Goal: Information Seeking & Learning: Find specific fact

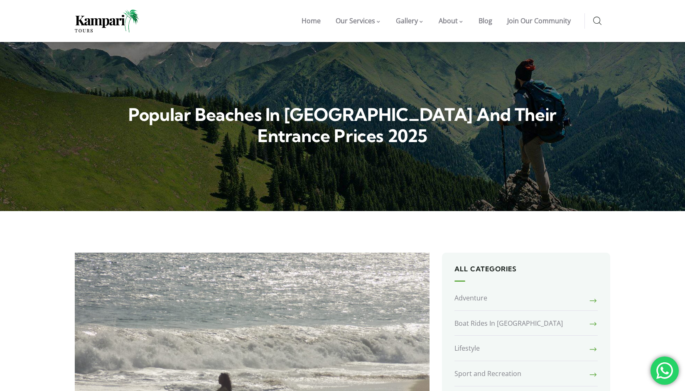
select select "English"
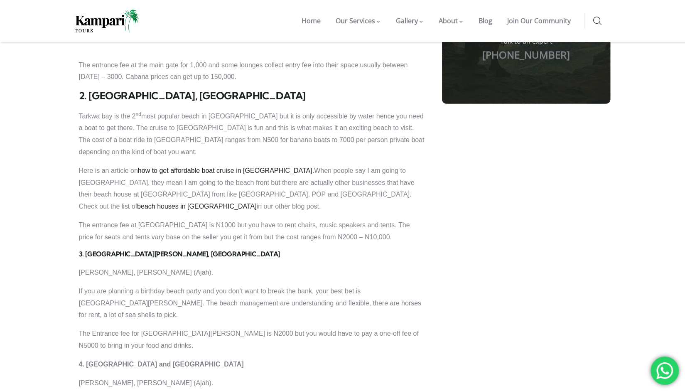
scroll to position [781, 0]
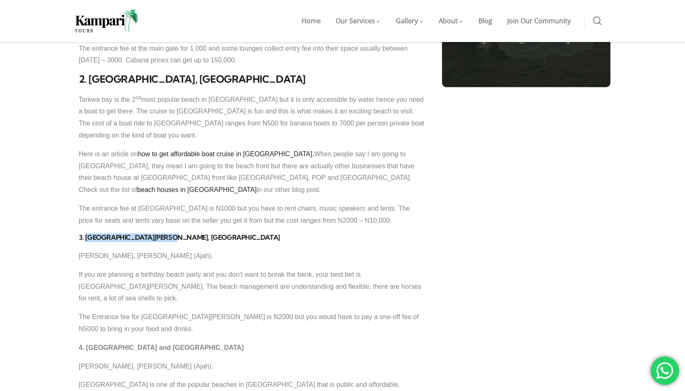
drag, startPoint x: 85, startPoint y: 158, endPoint x: 177, endPoint y: 155, distance: 91.9
type textarea "[GEOGRAPHIC_DATA][PERSON_NAME], [GEOGRAPHIC_DATA]"
click at [177, 155] on div "1. [GEOGRAPHIC_DATA], LAGOS Water corporation, [GEOGRAPHIC_DATA] This is by far…" at bounding box center [252, 366] width 346 height 849
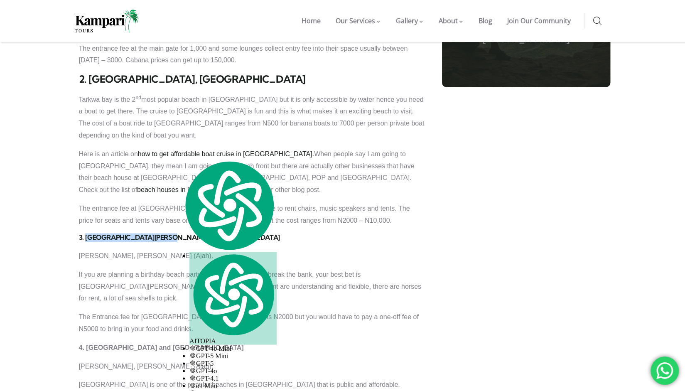
copy strong "[GEOGRAPHIC_DATA][PERSON_NAME], [GEOGRAPHIC_DATA]"
drag, startPoint x: 170, startPoint y: 258, endPoint x: 242, endPoint y: 258, distance: 71.9
click at [242, 341] on p "4. [GEOGRAPHIC_DATA] and [GEOGRAPHIC_DATA]" at bounding box center [252, 347] width 346 height 12
copy strong "[GEOGRAPHIC_DATA]"
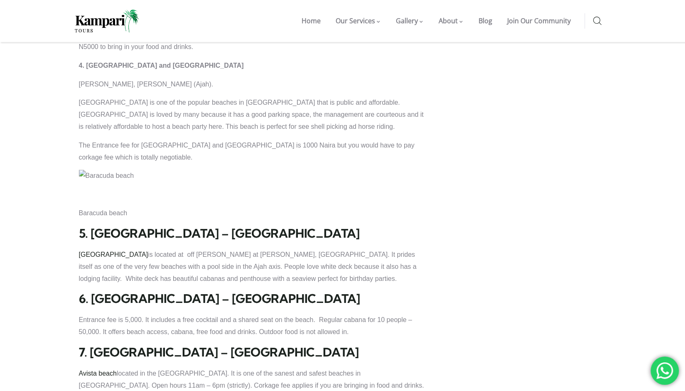
scroll to position [1097, 0]
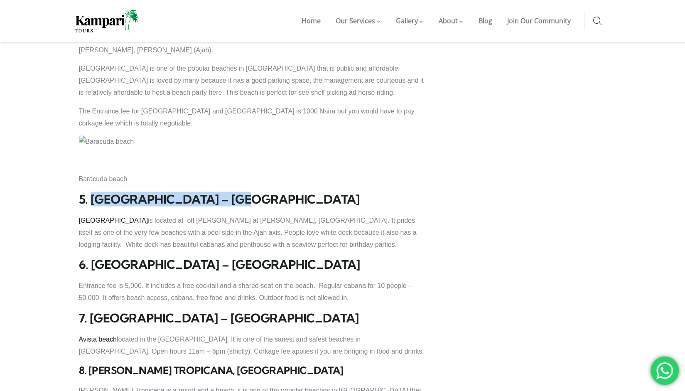
drag, startPoint x: 91, startPoint y: 108, endPoint x: 238, endPoint y: 109, distance: 147.4
click at [238, 192] on h2 "5. [GEOGRAPHIC_DATA] – [GEOGRAPHIC_DATA]" at bounding box center [252, 199] width 346 height 15
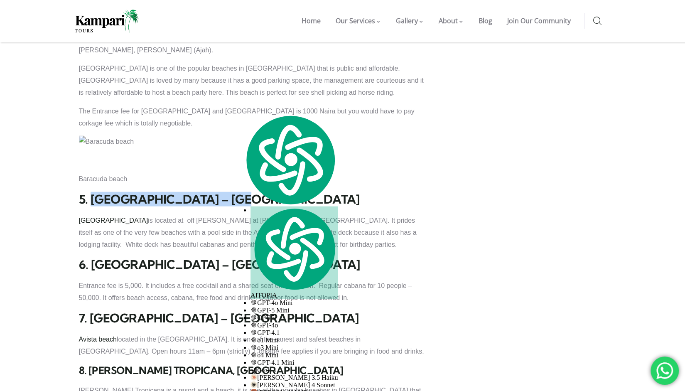
copy h2 "[GEOGRAPHIC_DATA] – Ajah"
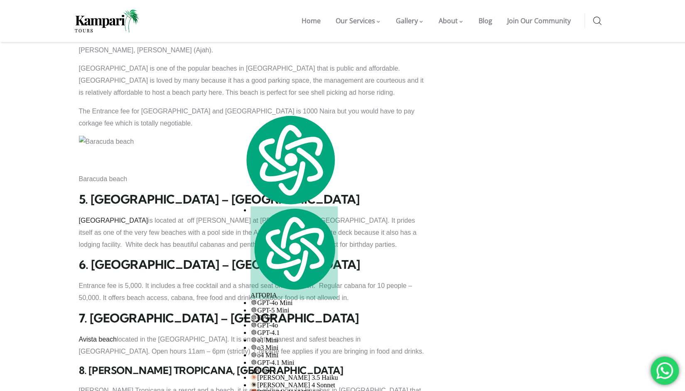
click at [91, 311] on h2 "7. [GEOGRAPHIC_DATA] – [GEOGRAPHIC_DATA]" at bounding box center [252, 318] width 346 height 15
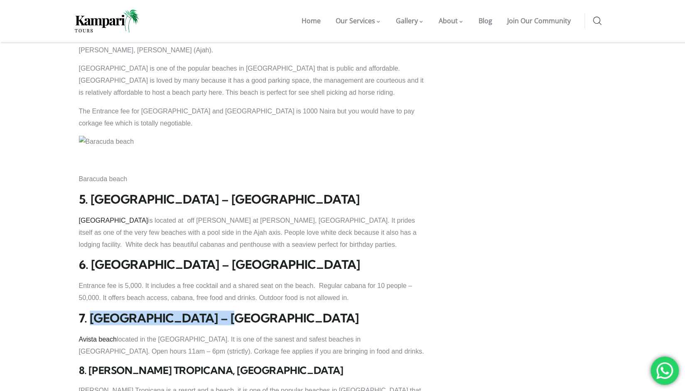
drag, startPoint x: 91, startPoint y: 232, endPoint x: 233, endPoint y: 221, distance: 141.6
click at [233, 221] on div "1. [GEOGRAPHIC_DATA], LAGOS Water corporation, [GEOGRAPHIC_DATA] This is by far…" at bounding box center [252, 50] width 346 height 849
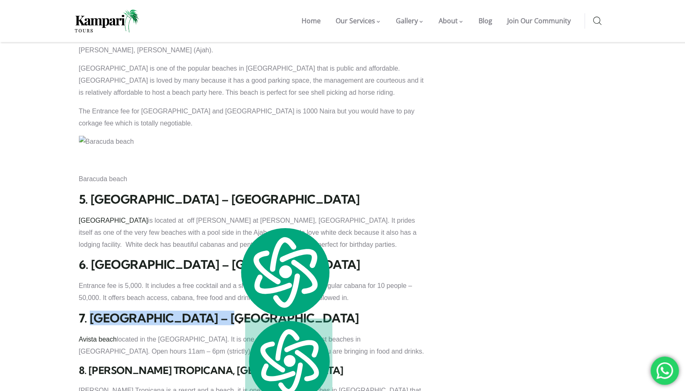
copy h2 "Avista Beach – [GEOGRAPHIC_DATA]"
click at [507, 157] on div "All Categories Adventure Boat Rides In [GEOGRAPHIC_DATA] Lifestyle Sport and Re…" at bounding box center [526, 302] width 181 height 2292
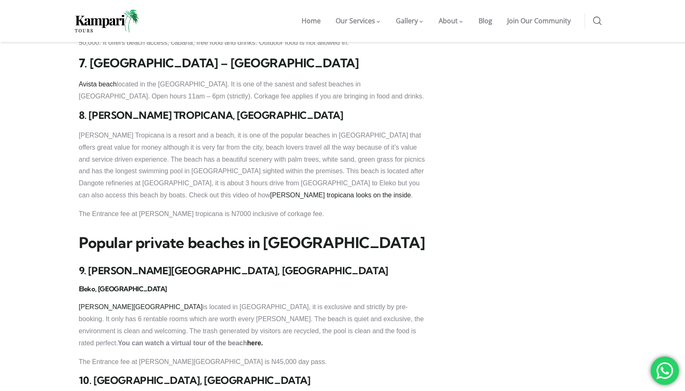
scroll to position [1346, 0]
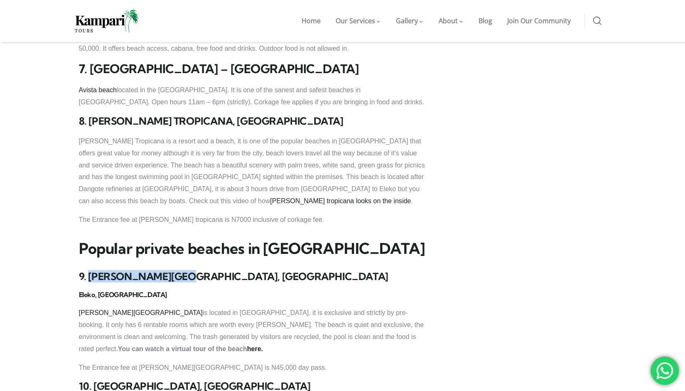
drag, startPoint x: 87, startPoint y: 189, endPoint x: 206, endPoint y: 191, distance: 119.2
click at [206, 270] on h3 "9. [PERSON_NAME][GEOGRAPHIC_DATA], [GEOGRAPHIC_DATA]" at bounding box center [252, 276] width 346 height 12
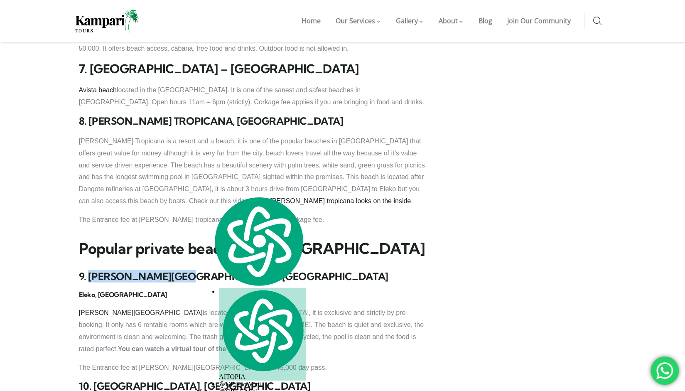
copy h3 "[PERSON_NAME][GEOGRAPHIC_DATA], [GEOGRAPHIC_DATA]"
click at [651, 104] on section "Kampari Tours Lifestyle , Things To Do In [GEOGRAPHIC_DATA] Popular Beaches in …" at bounding box center [342, 46] width 685 height 2362
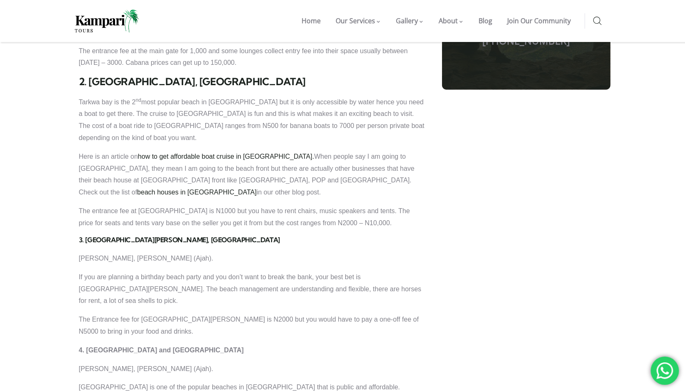
scroll to position [781, 0]
